Goal: Information Seeking & Learning: Learn about a topic

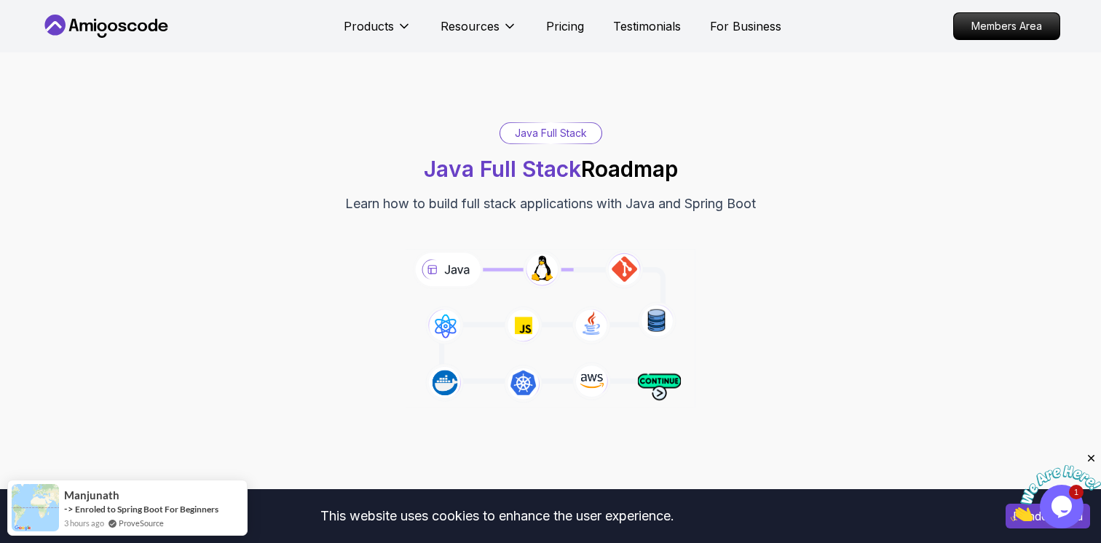
click at [620, 274] on icon at bounding box center [551, 328] width 296 height 165
click at [547, 272] on icon at bounding box center [551, 328] width 296 height 165
click at [619, 277] on icon at bounding box center [551, 328] width 296 height 165
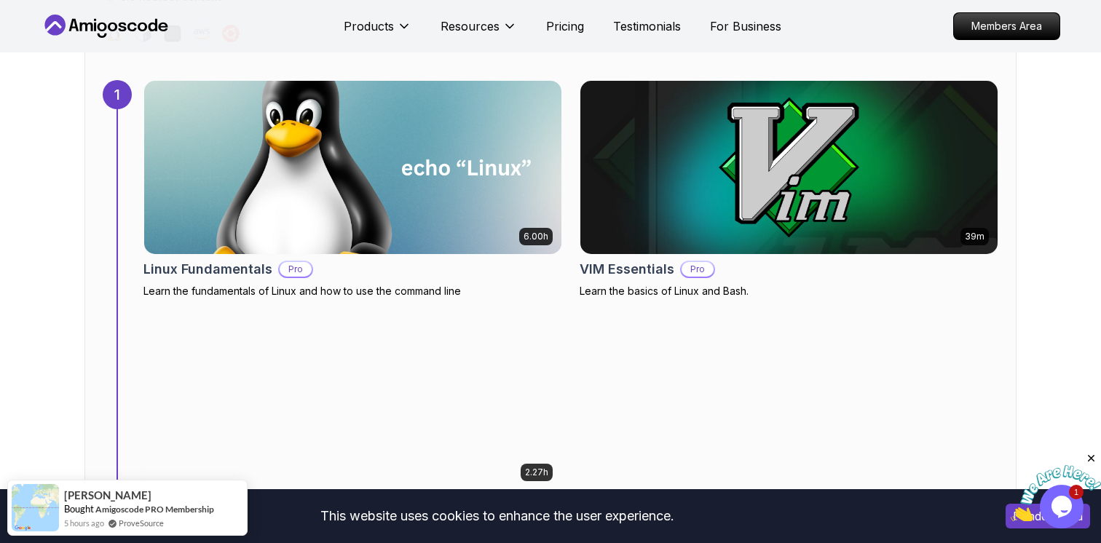
scroll to position [1020, 0]
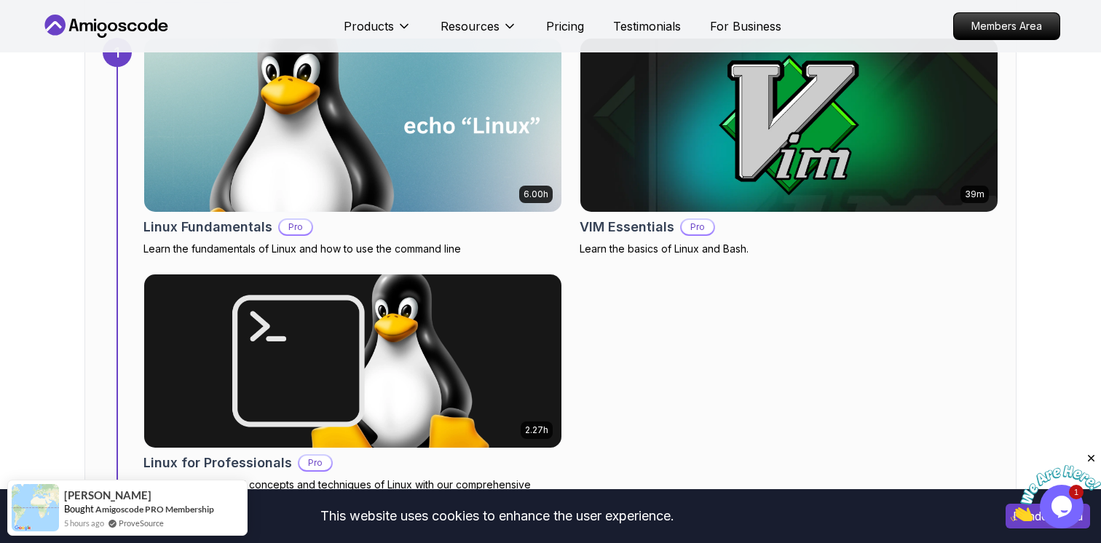
click at [400, 127] on img at bounding box center [353, 125] width 438 height 182
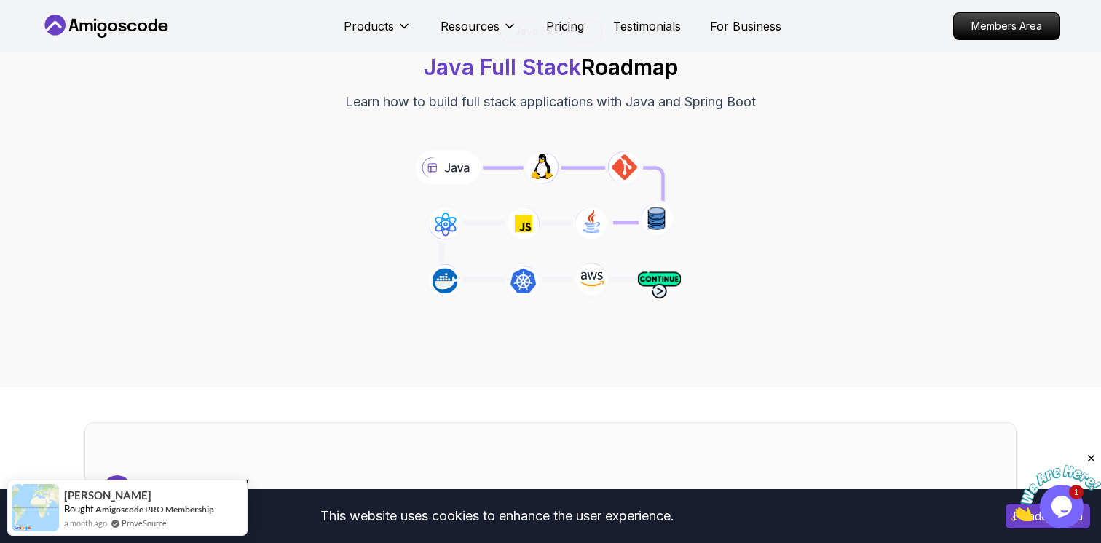
scroll to position [38, 0]
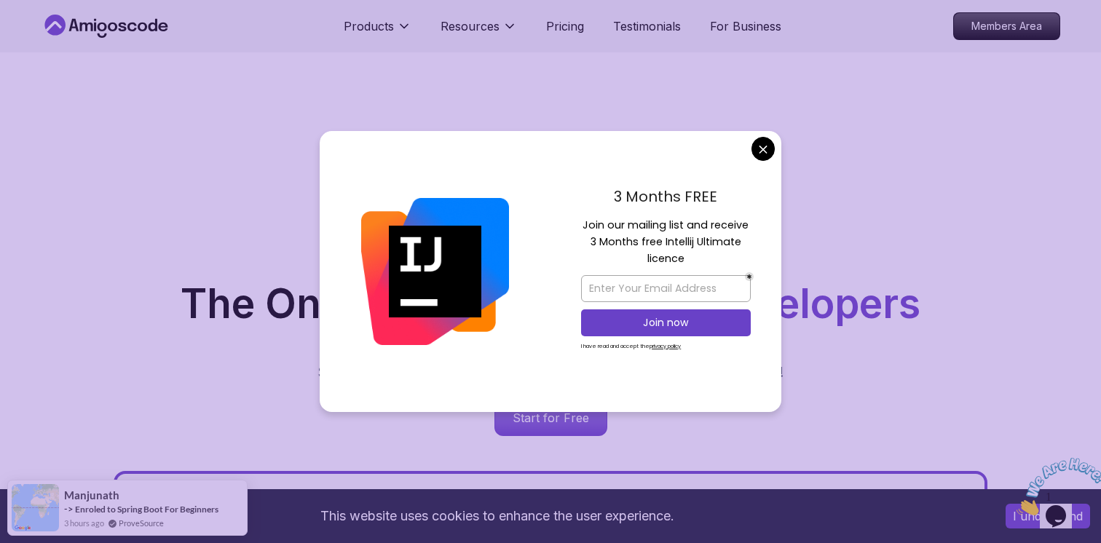
click at [761, 134] on div "3 Months FREE Join our mailing list and receive 3 Months free Intellij Ultimate…" at bounding box center [665, 271] width 231 height 281
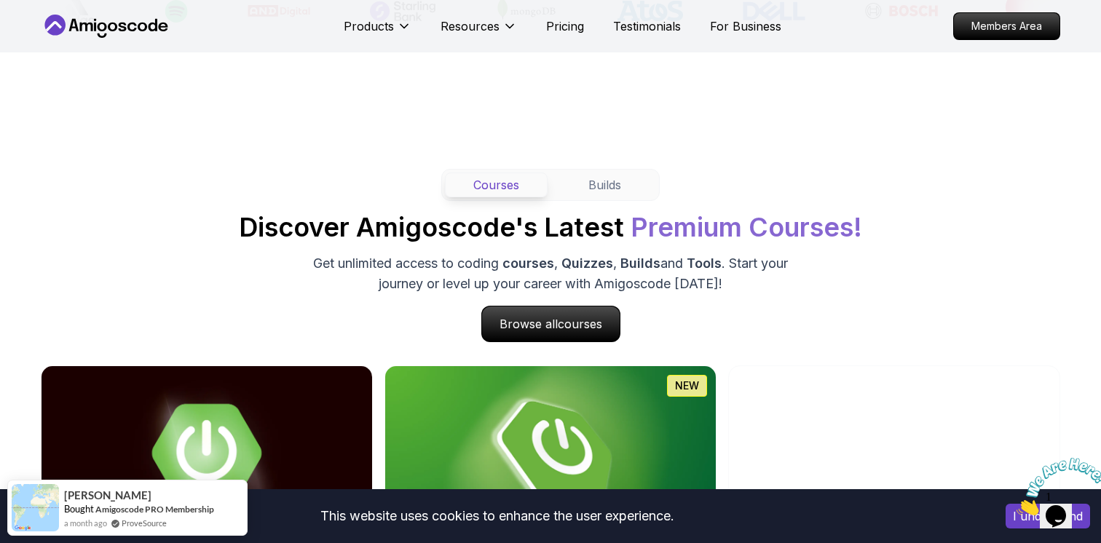
scroll to position [1169, 0]
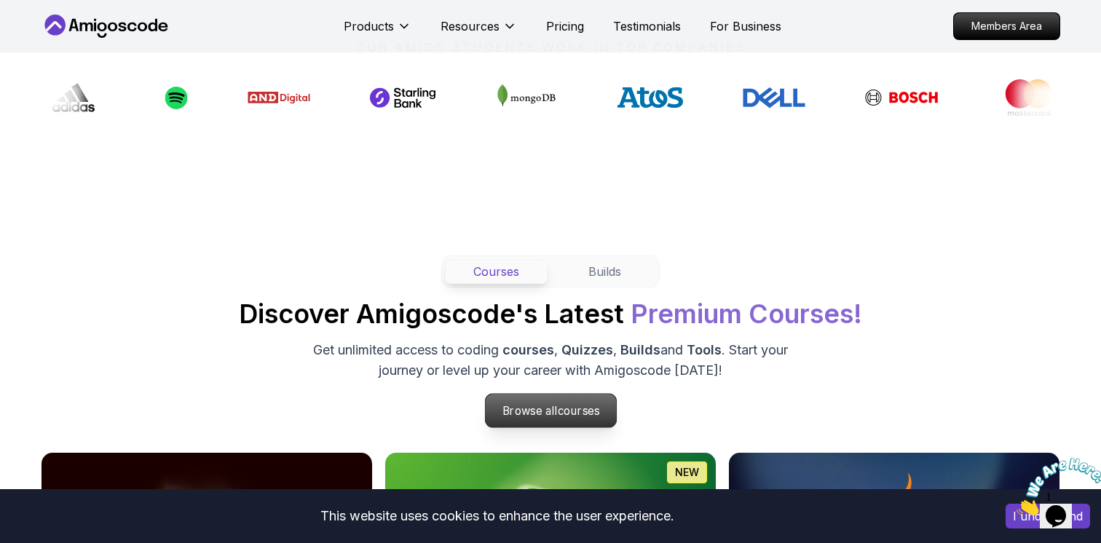
click at [561, 416] on span "courses" at bounding box center [578, 411] width 42 height 14
